Goal: Task Accomplishment & Management: Complete application form

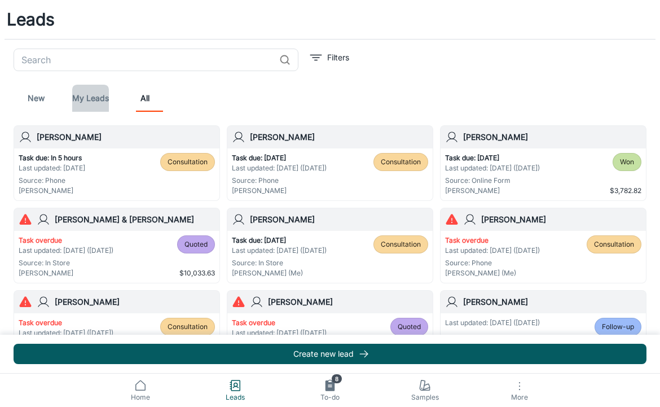
click at [88, 101] on link "My Leads" at bounding box center [90, 98] width 37 height 27
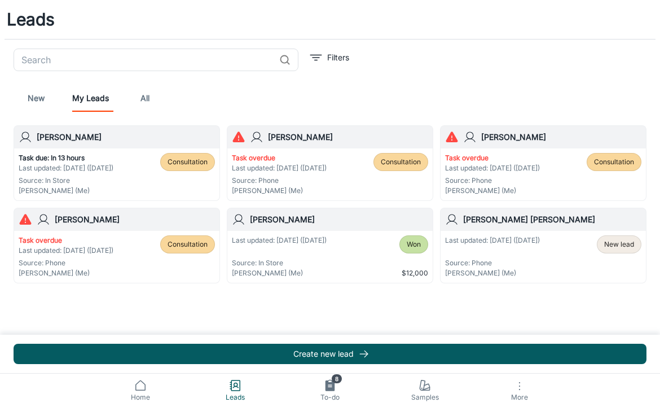
click at [84, 157] on p "Task due: In 13 hours" at bounding box center [66, 158] width 95 height 10
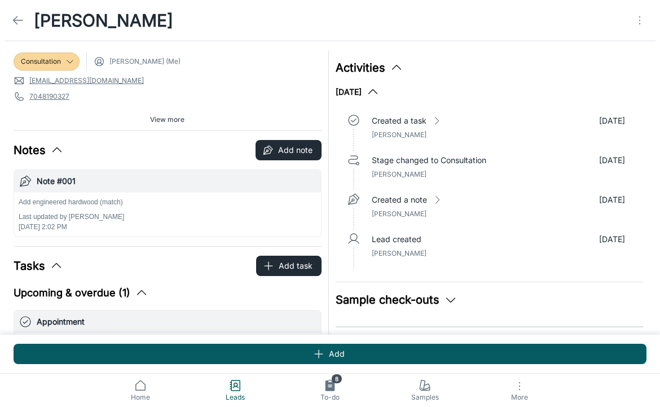
click at [148, 295] on icon "button" at bounding box center [142, 293] width 14 height 14
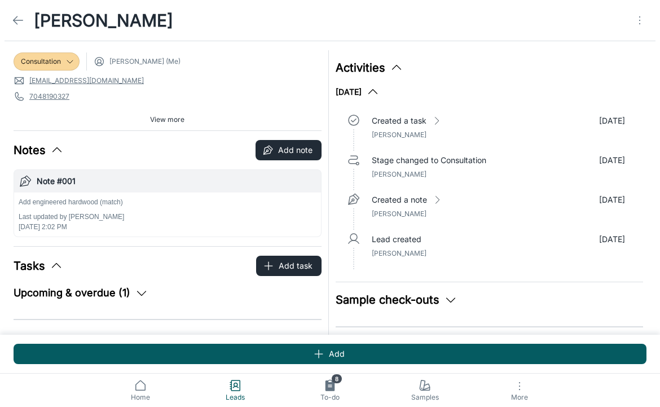
click at [146, 290] on icon "button" at bounding box center [142, 293] width 14 height 14
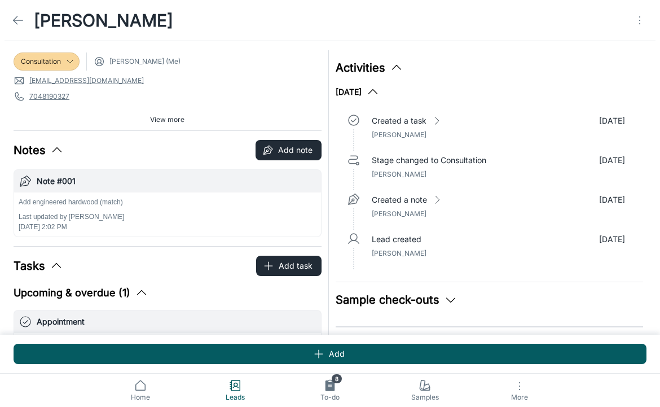
click at [17, 25] on icon at bounding box center [18, 21] width 14 height 14
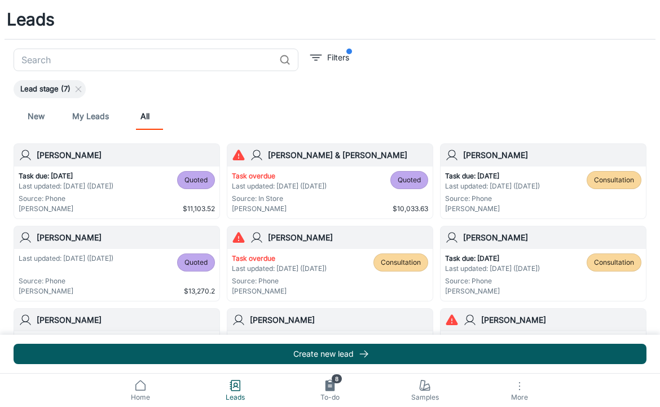
click at [39, 19] on h1 "Leads" at bounding box center [31, 19] width 48 height 25
click at [101, 123] on link "My Leads" at bounding box center [90, 116] width 37 height 27
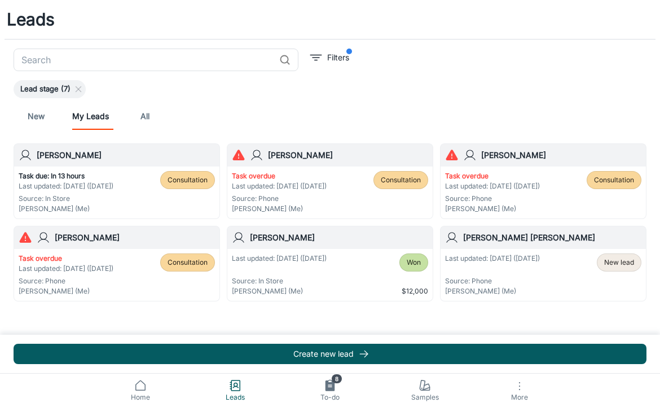
click at [101, 159] on h6 "[PERSON_NAME]" at bounding box center [126, 155] width 178 height 12
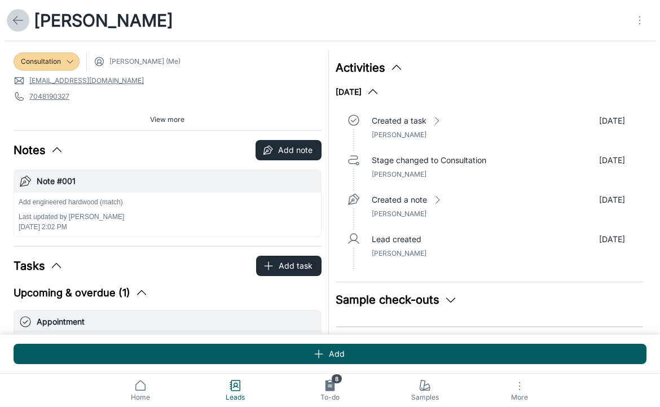
click at [19, 19] on icon at bounding box center [18, 21] width 14 height 14
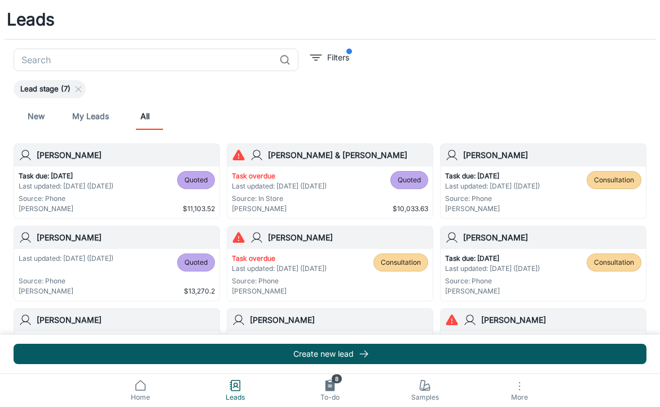
click at [95, 116] on link "My Leads" at bounding box center [90, 116] width 37 height 27
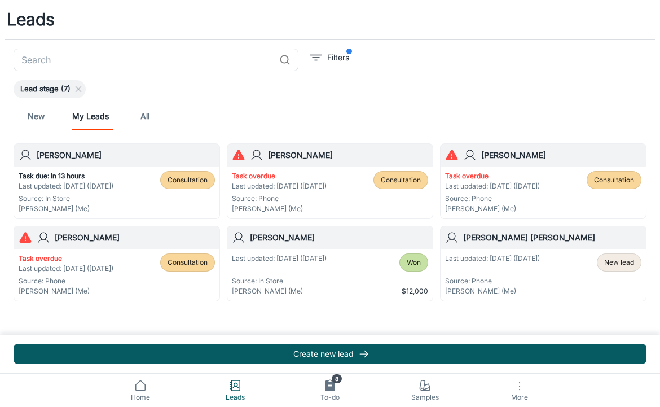
click at [73, 157] on h6 "[PERSON_NAME]" at bounding box center [126, 155] width 178 height 12
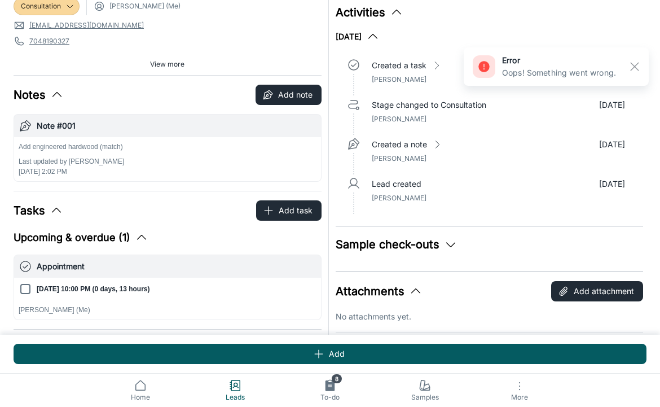
scroll to position [56, 0]
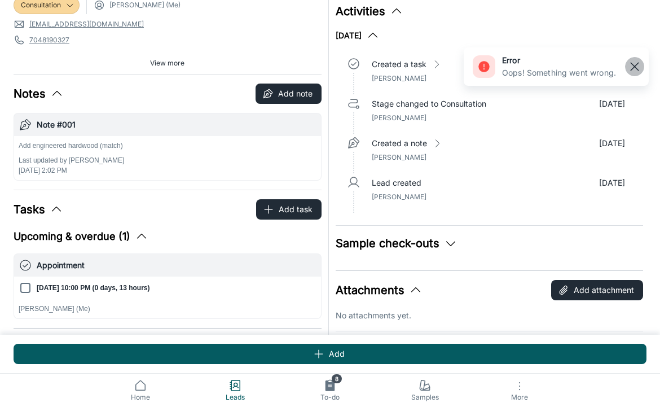
click at [635, 63] on rect "button" at bounding box center [635, 67] width 14 height 14
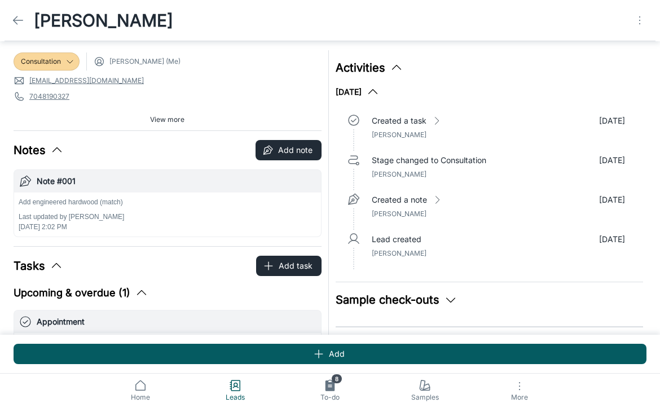
scroll to position [0, 0]
click at [71, 25] on h1 "[PERSON_NAME]" at bounding box center [103, 20] width 139 height 25
click at [170, 119] on span "View more" at bounding box center [167, 120] width 34 height 10
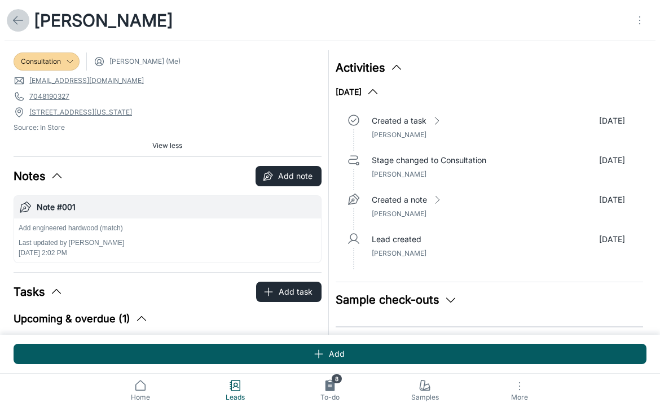
click at [19, 16] on icon at bounding box center [18, 21] width 14 height 14
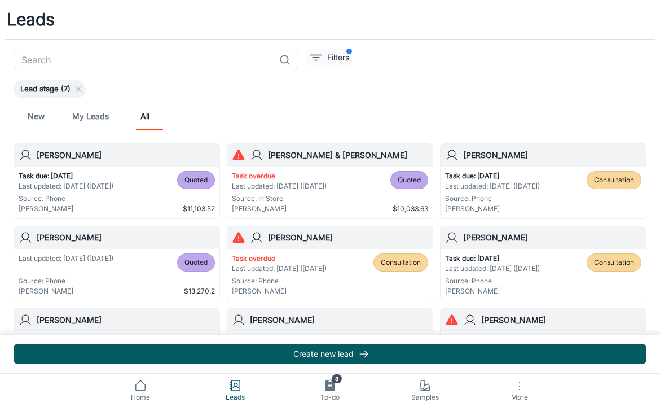
click at [308, 55] on button "Filters" at bounding box center [330, 58] width 45 height 18
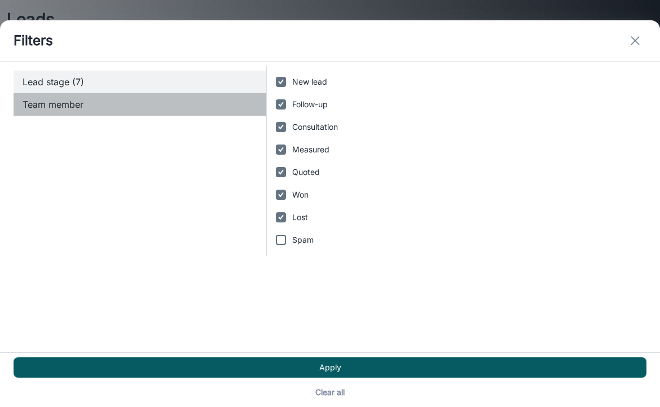
click at [131, 99] on span "Team member" at bounding box center [140, 105] width 235 height 14
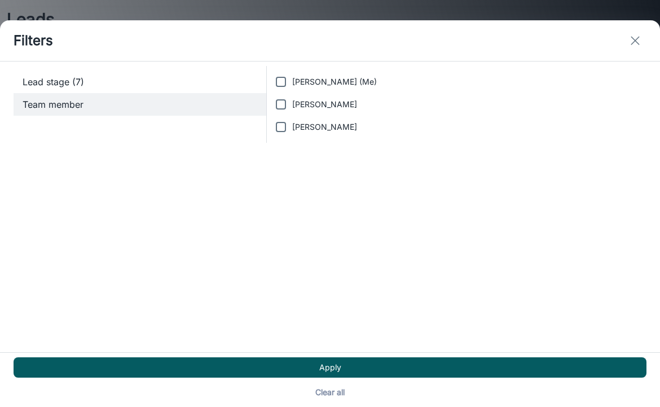
click at [295, 102] on span "[PERSON_NAME]" at bounding box center [324, 104] width 65 height 12
click at [292, 102] on input "[PERSON_NAME]" at bounding box center [281, 104] width 23 height 23
checkbox input "true"
click at [635, 41] on line "exit" at bounding box center [636, 41] width 8 height 8
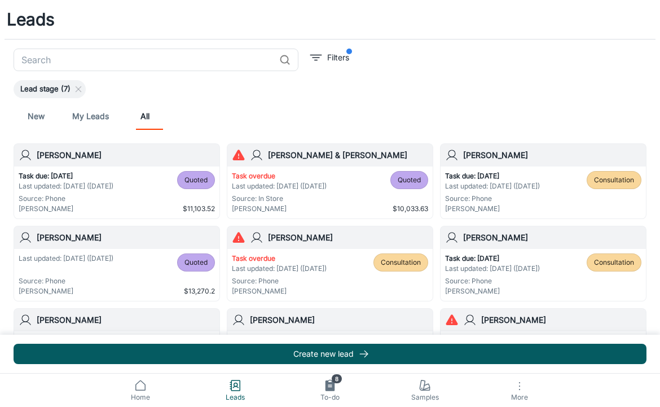
click at [26, 21] on h1 "Leads" at bounding box center [31, 19] width 48 height 25
click at [322, 55] on button "Filters" at bounding box center [330, 58] width 45 height 18
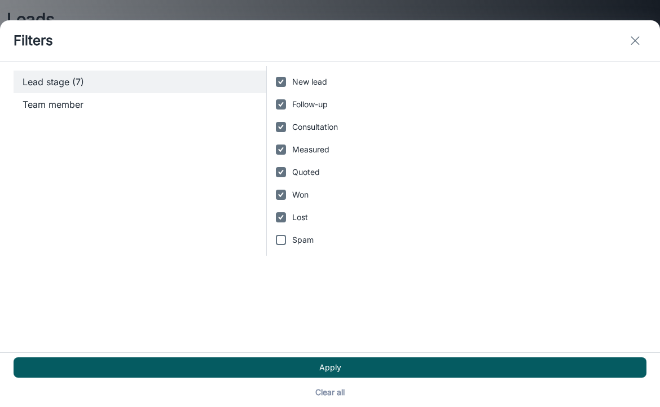
click at [638, 39] on icon "exit" at bounding box center [636, 41] width 14 height 14
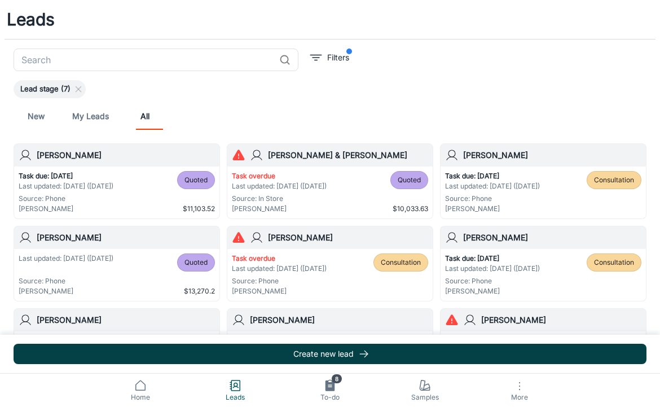
click at [243, 355] on button "Create new lead" at bounding box center [330, 354] width 633 height 20
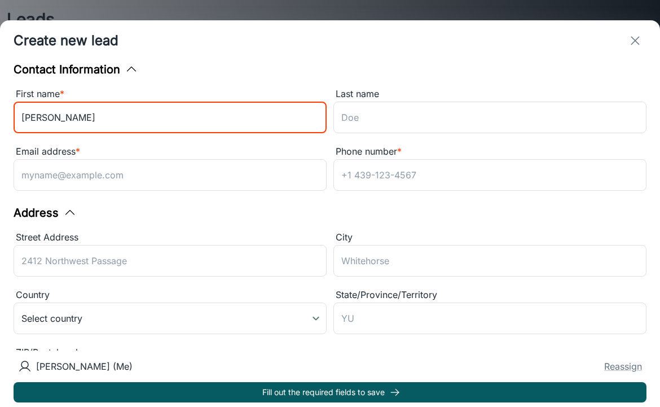
type input "[PERSON_NAME]"
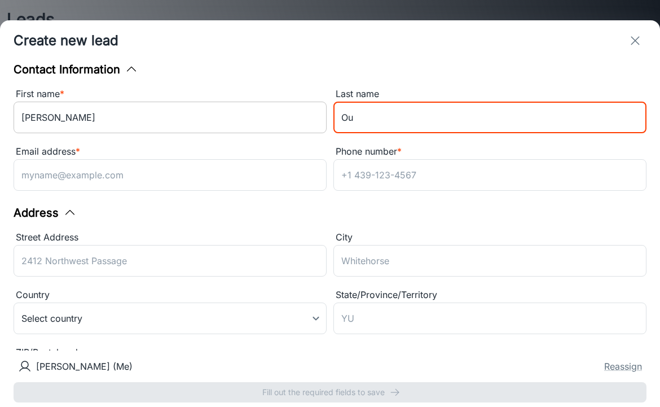
type input "O"
type input "[PERSON_NAME]"
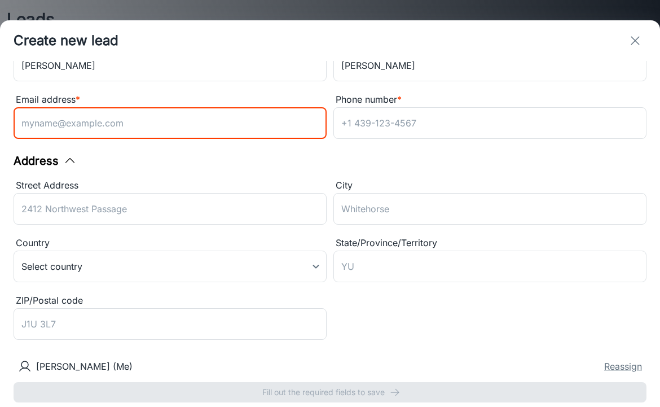
scroll to position [52, 0]
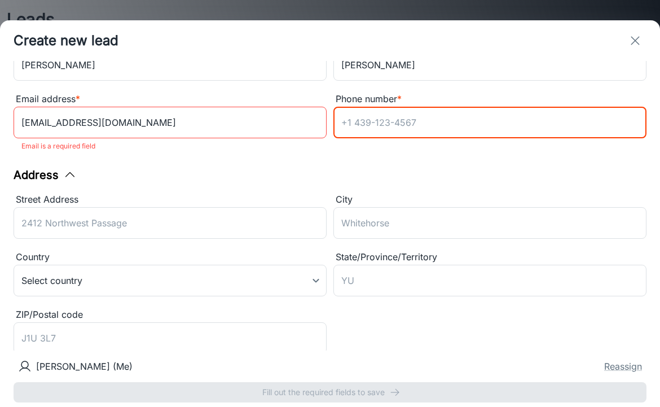
click at [125, 128] on input "[EMAIL_ADDRESS][DOMAIN_NAME]" at bounding box center [170, 123] width 313 height 32
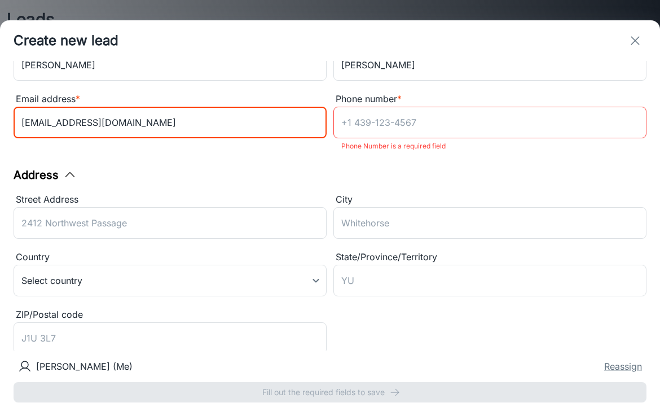
type input "[EMAIL_ADDRESS][DOMAIN_NAME]"
click at [370, 125] on input "Phone number *" at bounding box center [490, 123] width 313 height 32
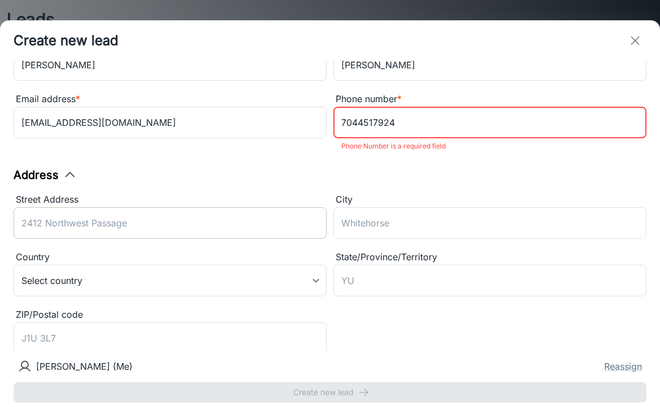
type input "7044517924"
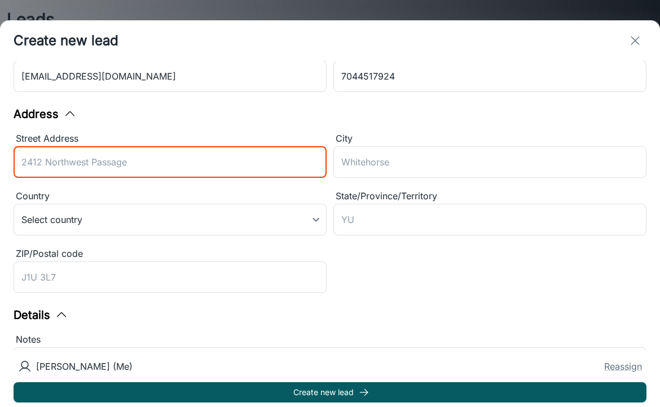
scroll to position [99, 0]
type input "[STREET_ADDRESS]"
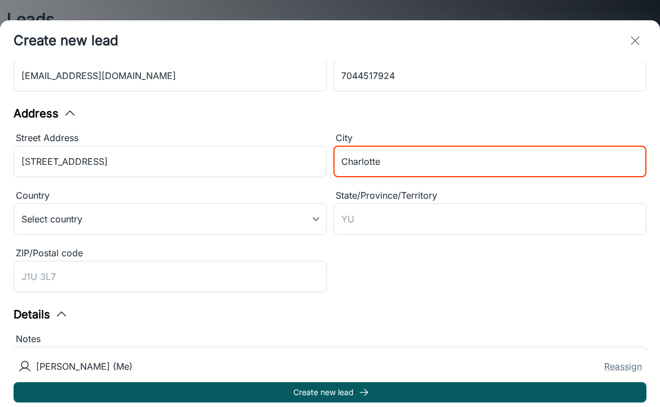
type input "Charlotte"
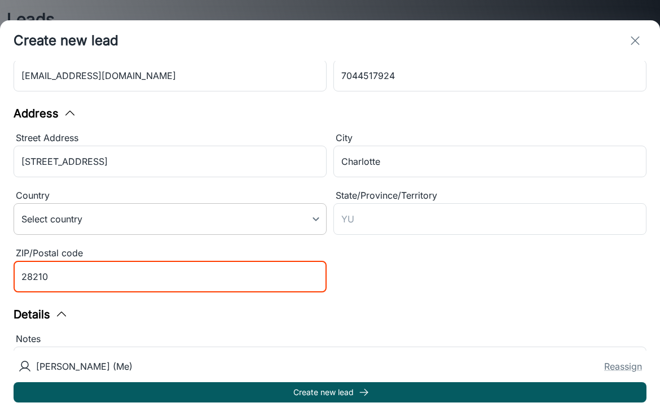
type input "28210"
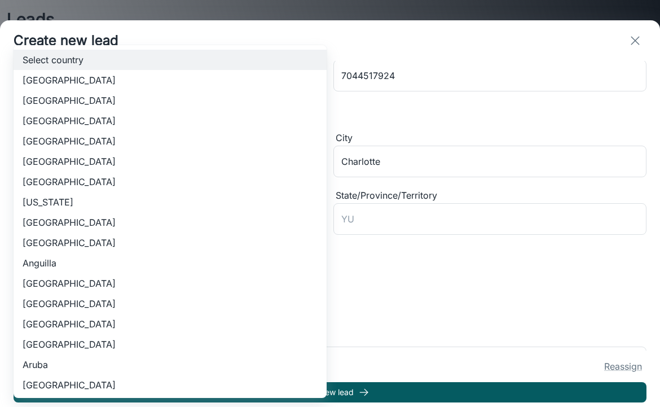
click at [142, 209] on body "Leads ​ Filters Lead stage (7) New My Leads All [PERSON_NAME] Task due: [DATE] …" at bounding box center [330, 203] width 660 height 407
click at [133, 103] on li "[GEOGRAPHIC_DATA]" at bounding box center [170, 100] width 313 height 20
type input "US"
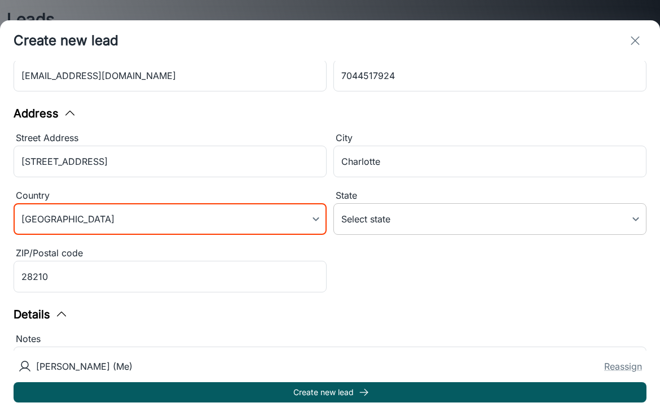
click at [374, 211] on body "Leads ​ Filters Lead stage (7) New My Leads All [PERSON_NAME] Task due: [DATE] …" at bounding box center [330, 203] width 660 height 407
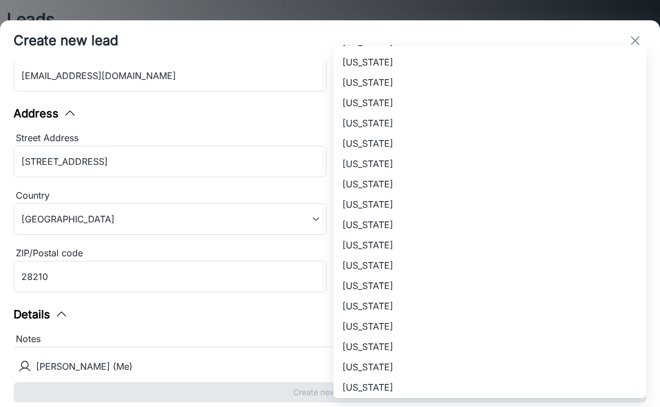
scroll to position [486, 0]
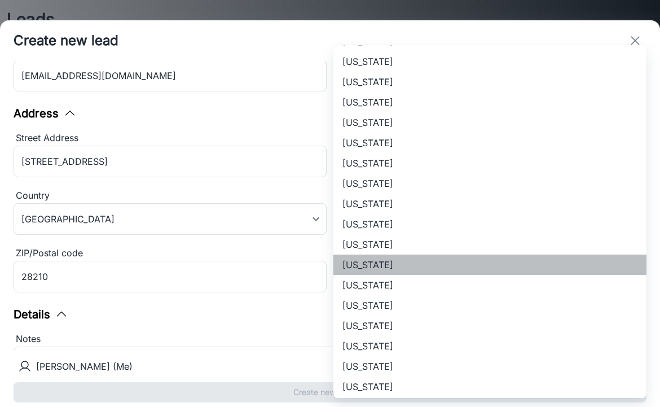
click at [371, 264] on li "[US_STATE]" at bounding box center [490, 265] width 313 height 20
type input "[US_STATE]"
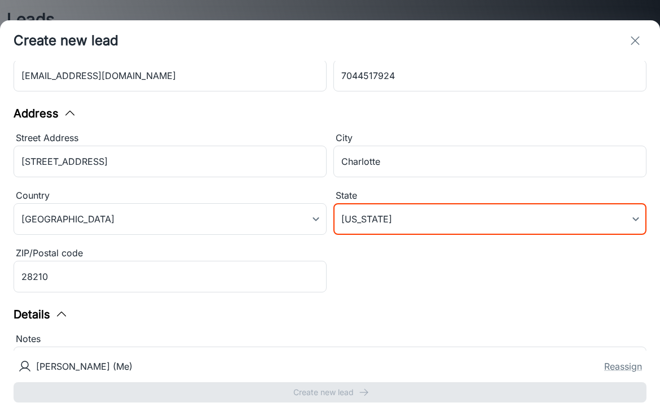
click at [337, 273] on div "Street Address [STREET_ADDRESS] of America [GEOGRAPHIC_DATA] ​ State [US_STATE]…" at bounding box center [327, 210] width 640 height 173
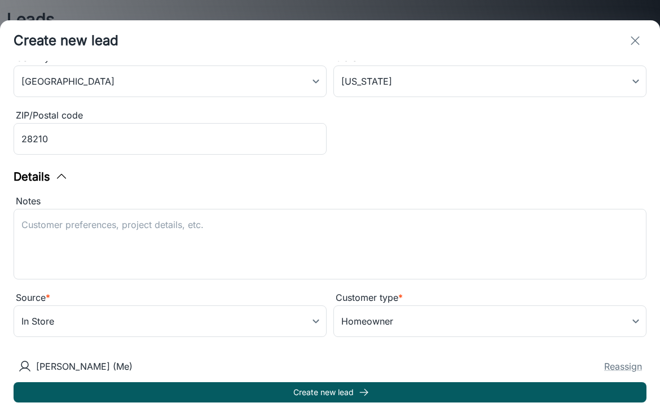
scroll to position [237, 0]
click at [138, 214] on div "x ​" at bounding box center [330, 244] width 633 height 71
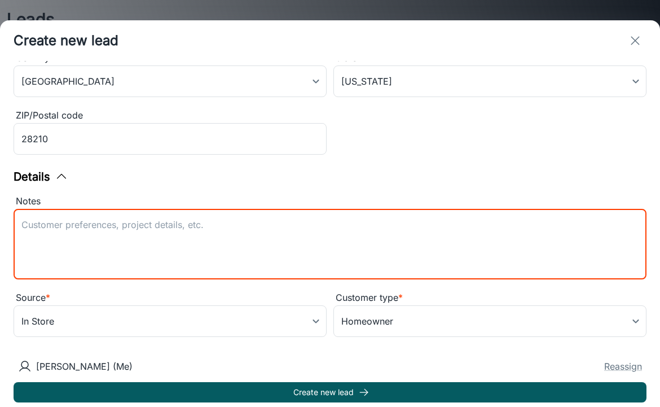
click at [129, 218] on textarea "Notes" at bounding box center [329, 244] width 617 height 52
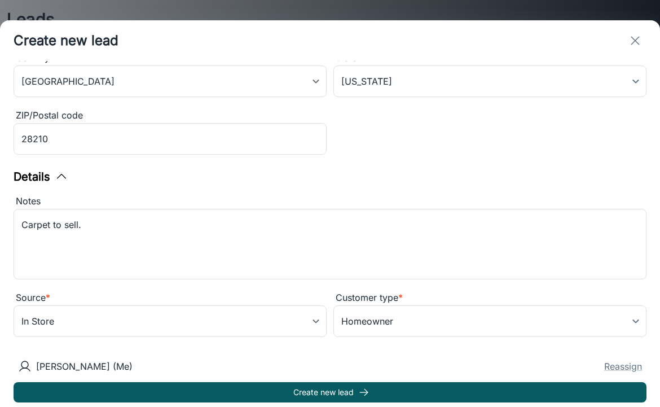
click at [147, 178] on div "Details" at bounding box center [330, 176] width 633 height 17
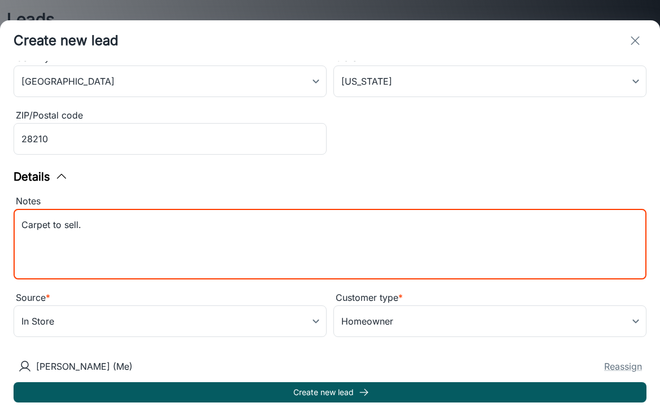
click at [129, 227] on textarea "Carpet to sell." at bounding box center [329, 244] width 617 height 52
type textarea "Carpet to sell. bring sample board"
click at [170, 170] on div "Details" at bounding box center [330, 176] width 633 height 17
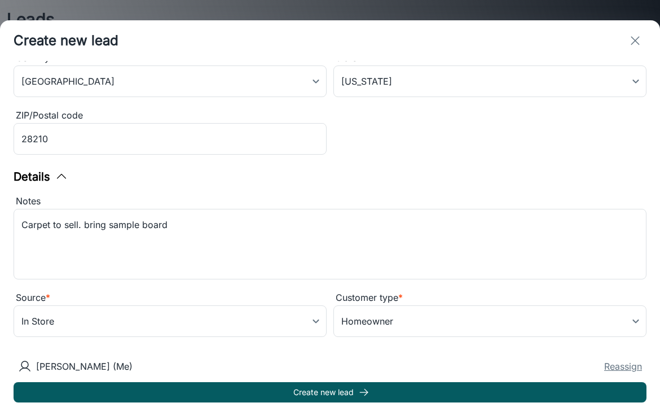
click at [623, 363] on button "Reassign" at bounding box center [623, 367] width 38 height 14
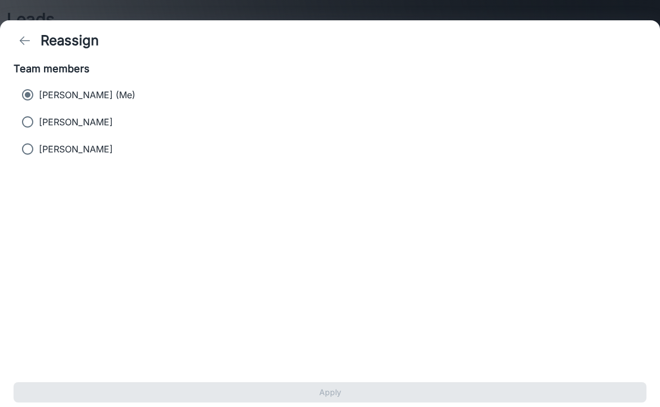
click at [52, 125] on p "[PERSON_NAME]" at bounding box center [76, 122] width 74 height 14
click at [39, 125] on input "[PERSON_NAME]" at bounding box center [27, 122] width 23 height 23
radio input "true"
radio input "false"
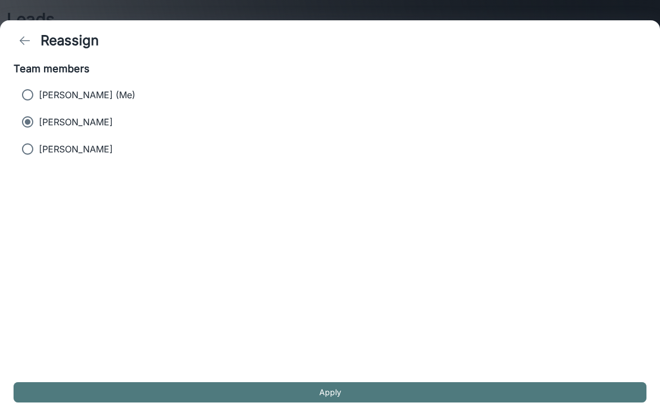
click at [193, 394] on button "Apply" at bounding box center [330, 392] width 633 height 20
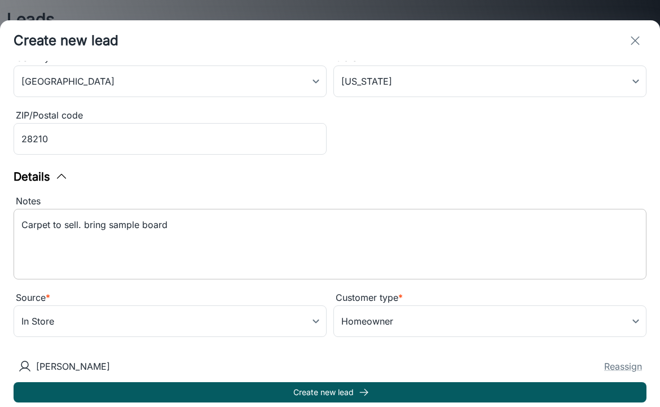
click at [261, 236] on textarea "Carpet to sell. bring sample board" at bounding box center [329, 244] width 617 height 52
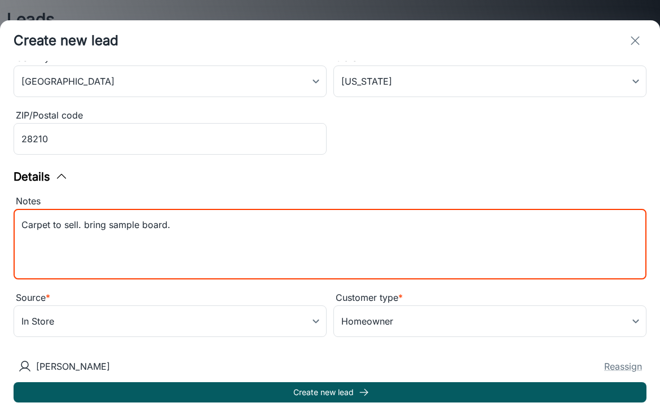
click at [88, 227] on textarea "Carpet to sell. bring sample board." at bounding box center [329, 244] width 617 height 52
click at [176, 224] on textarea "Carpet to sell. Bring sample board." at bounding box center [329, 244] width 617 height 52
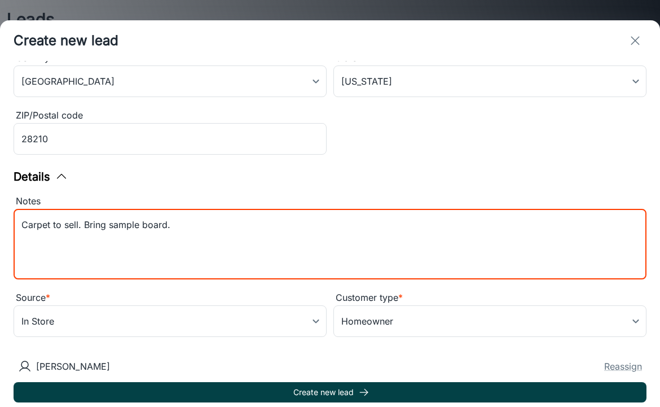
type textarea "Carpet to sell. Bring sample board."
click at [216, 397] on button "Create new lead" at bounding box center [330, 392] width 633 height 20
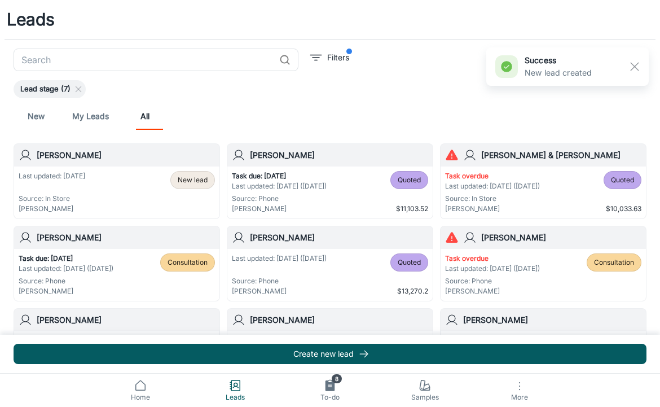
click at [74, 157] on h6 "[PERSON_NAME]" at bounding box center [126, 155] width 178 height 12
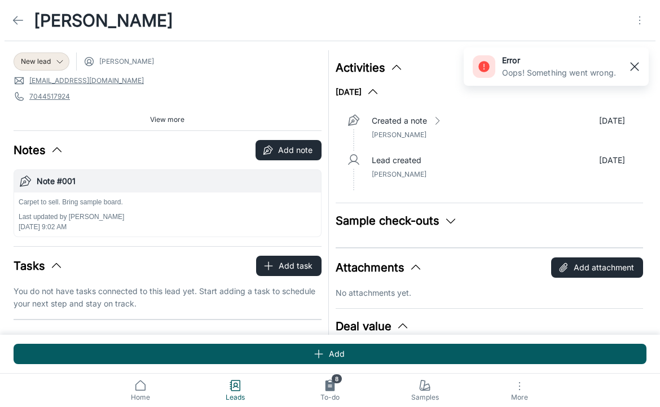
click at [632, 64] on line "button" at bounding box center [635, 67] width 8 height 8
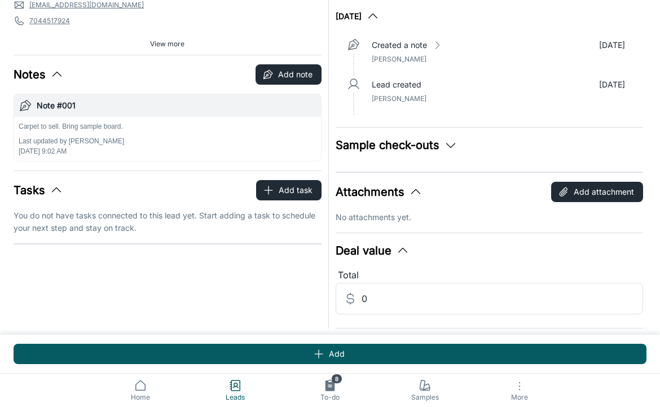
scroll to position [81, 0]
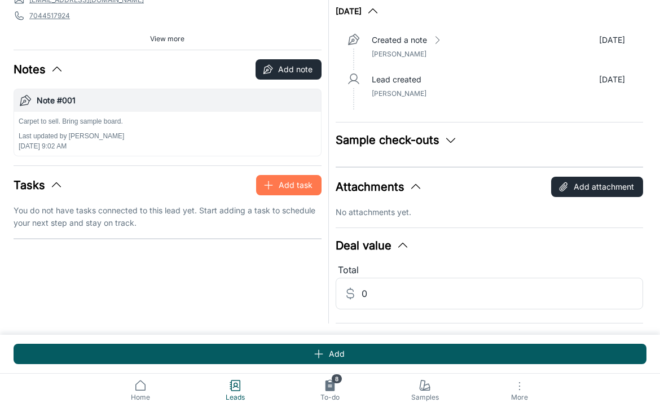
click at [284, 184] on button "Add task" at bounding box center [288, 185] width 65 height 20
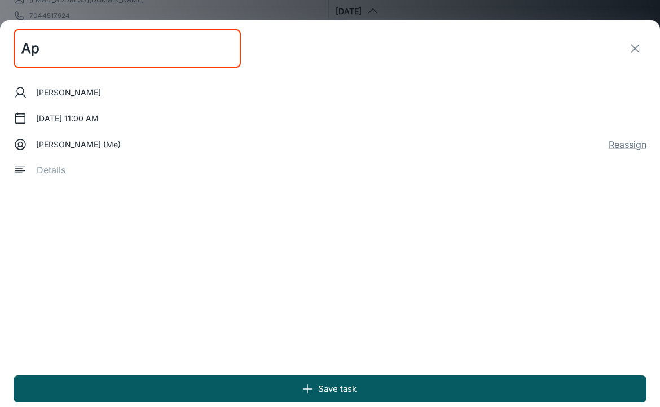
type input "A"
type input "Carpet Appointment"
click at [58, 119] on button "[DATE] 11:00 AM" at bounding box center [68, 118] width 72 height 20
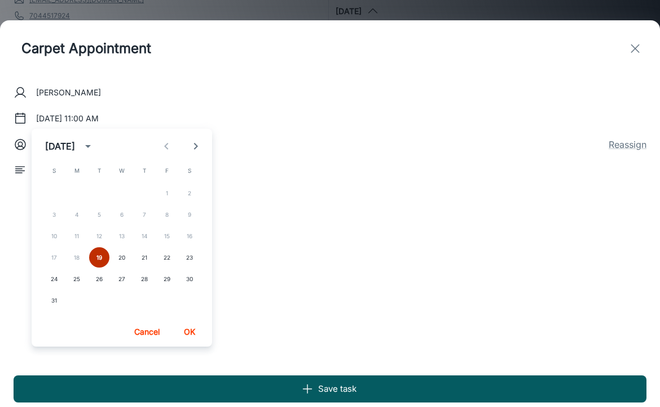
click at [98, 257] on button "19" at bounding box center [99, 257] width 20 height 20
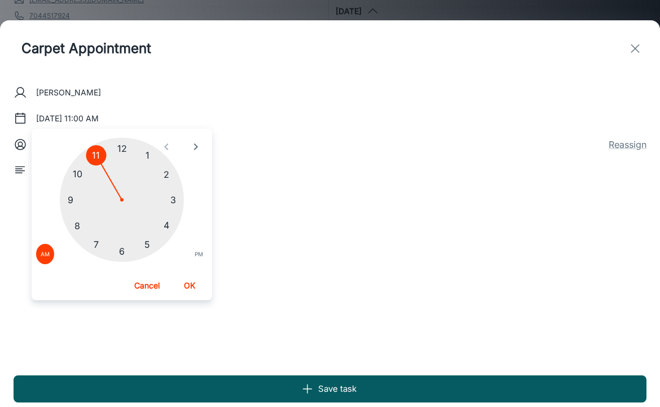
click at [122, 144] on div at bounding box center [122, 200] width 124 height 124
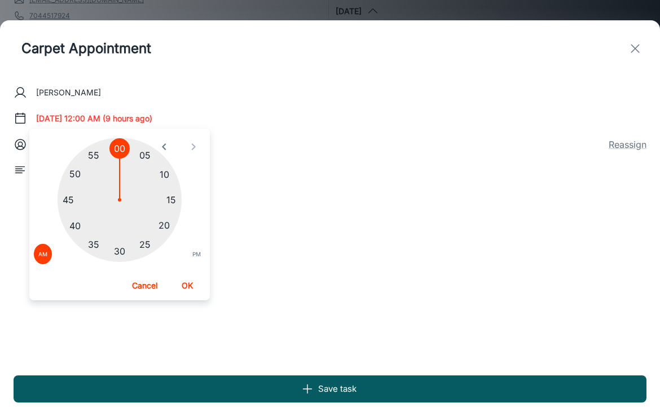
click at [188, 283] on button "OK" at bounding box center [187, 285] width 36 height 20
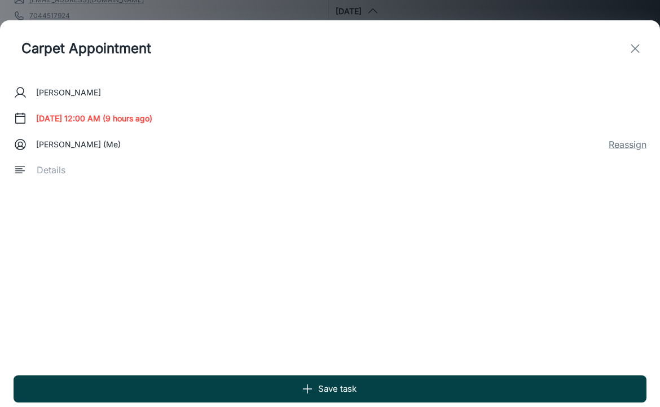
click at [223, 380] on button "Save task" at bounding box center [330, 388] width 633 height 27
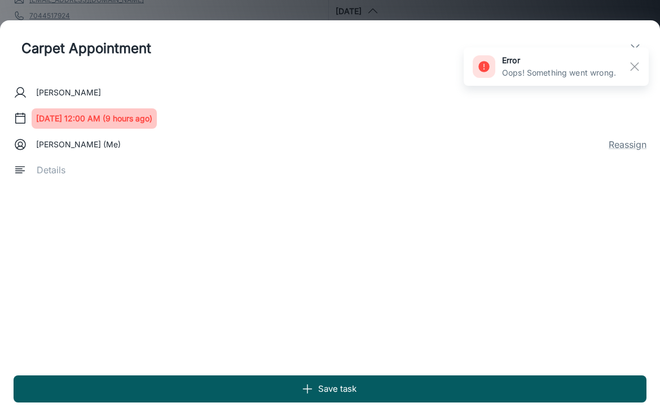
click at [81, 109] on button "[DATE] 12:00 AM (9 hours ago)" at bounding box center [94, 118] width 125 height 20
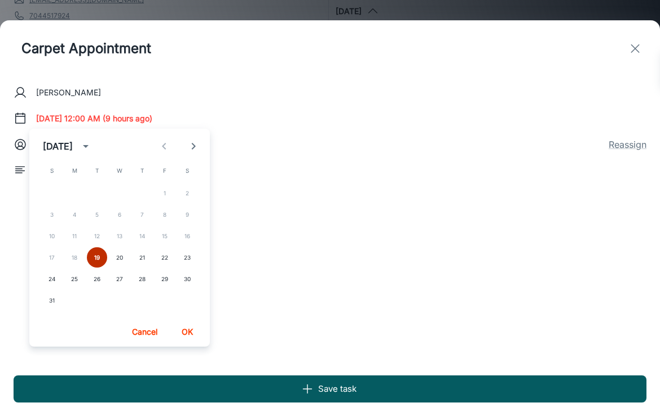
click at [92, 254] on button "19" at bounding box center [97, 257] width 20 height 20
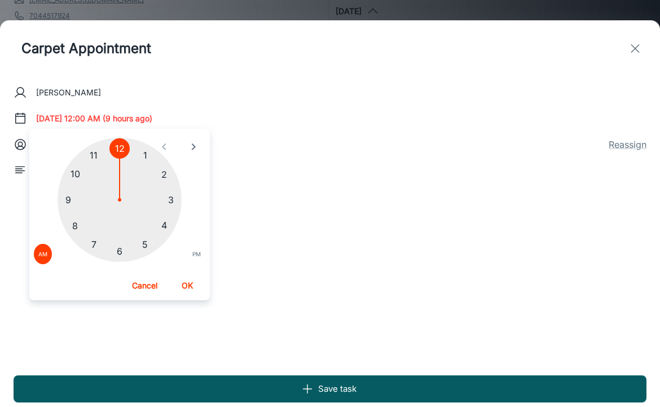
click at [122, 144] on div at bounding box center [120, 200] width 124 height 124
click at [201, 253] on button "PM" at bounding box center [196, 254] width 17 height 20
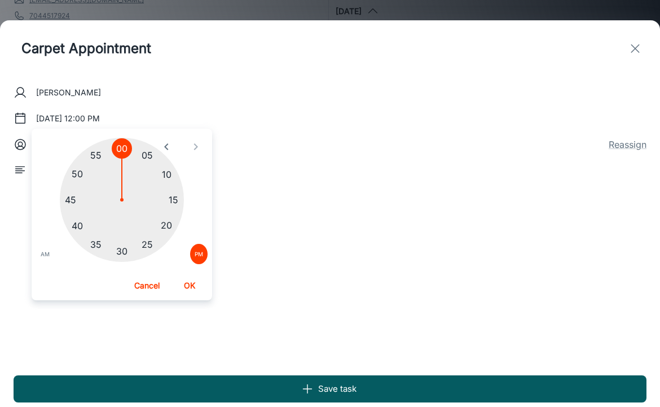
click at [185, 287] on button "OK" at bounding box center [190, 285] width 36 height 20
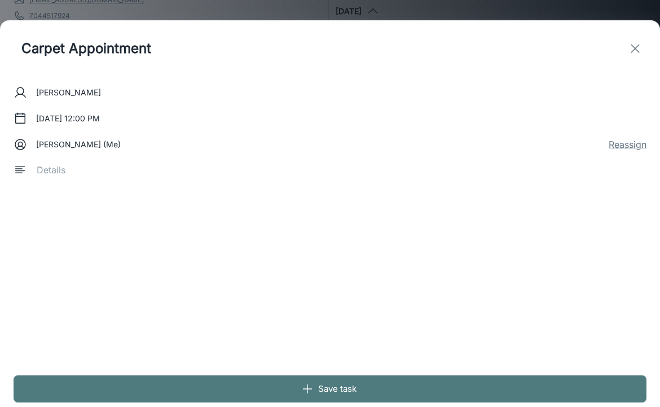
click at [218, 382] on button "Save task" at bounding box center [330, 388] width 633 height 27
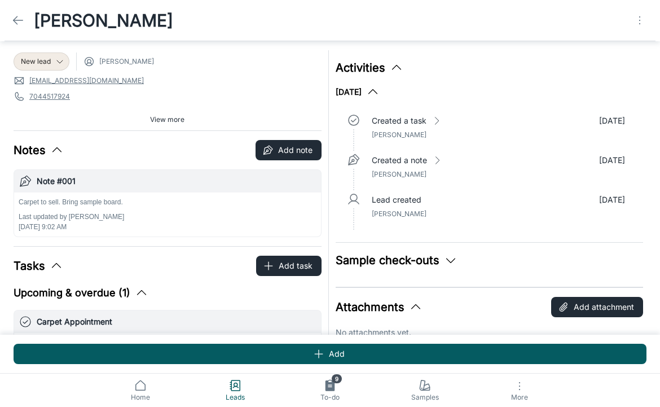
scroll to position [0, 0]
